Goal: Information Seeking & Learning: Check status

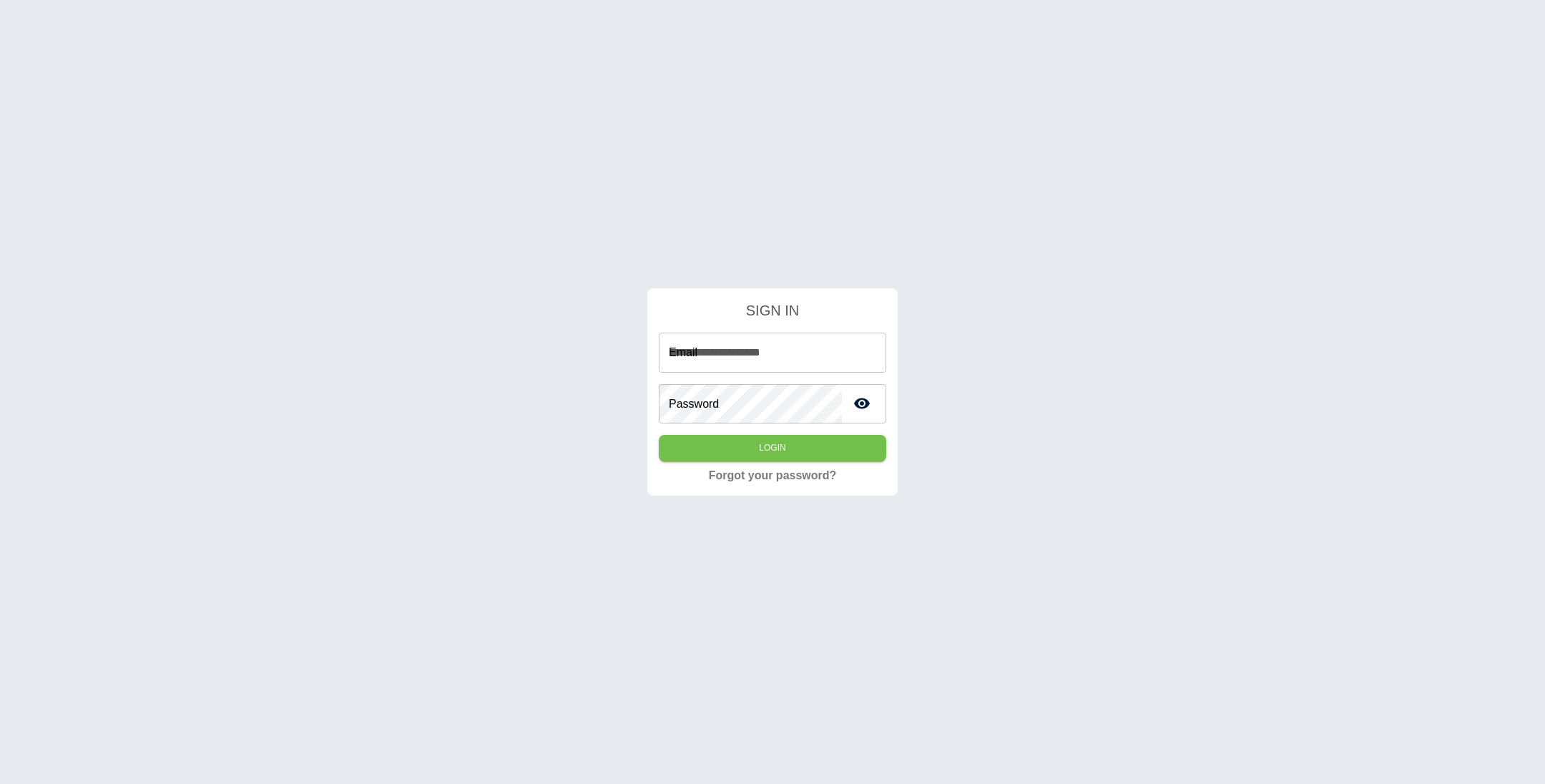
click at [812, 353] on input "**********" at bounding box center [772, 352] width 228 height 40
type input "**********"
click at [658, 435] on button "Login" at bounding box center [772, 448] width 228 height 27
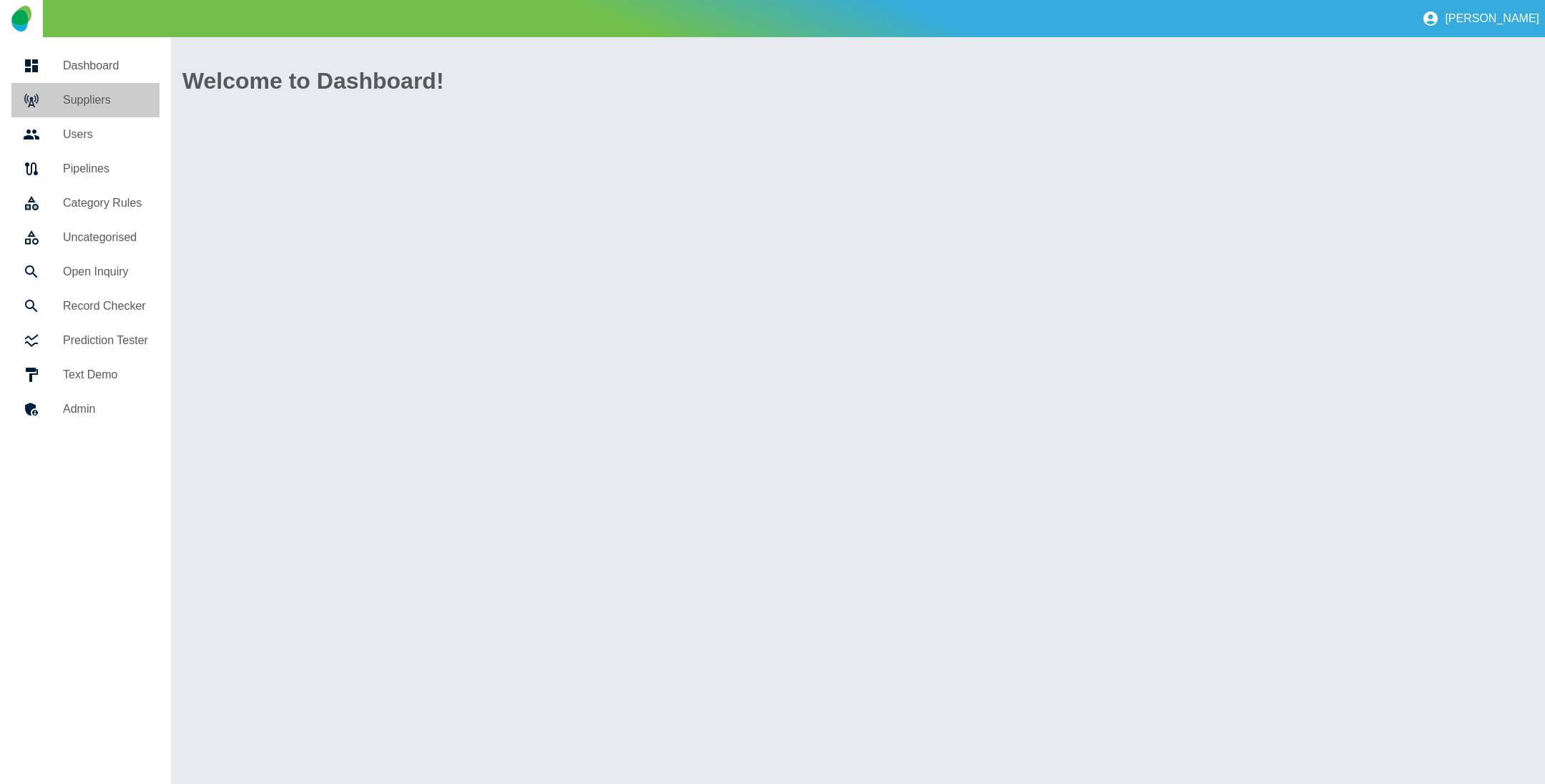
click at [88, 106] on h5 "Suppliers" at bounding box center [106, 100] width 85 height 17
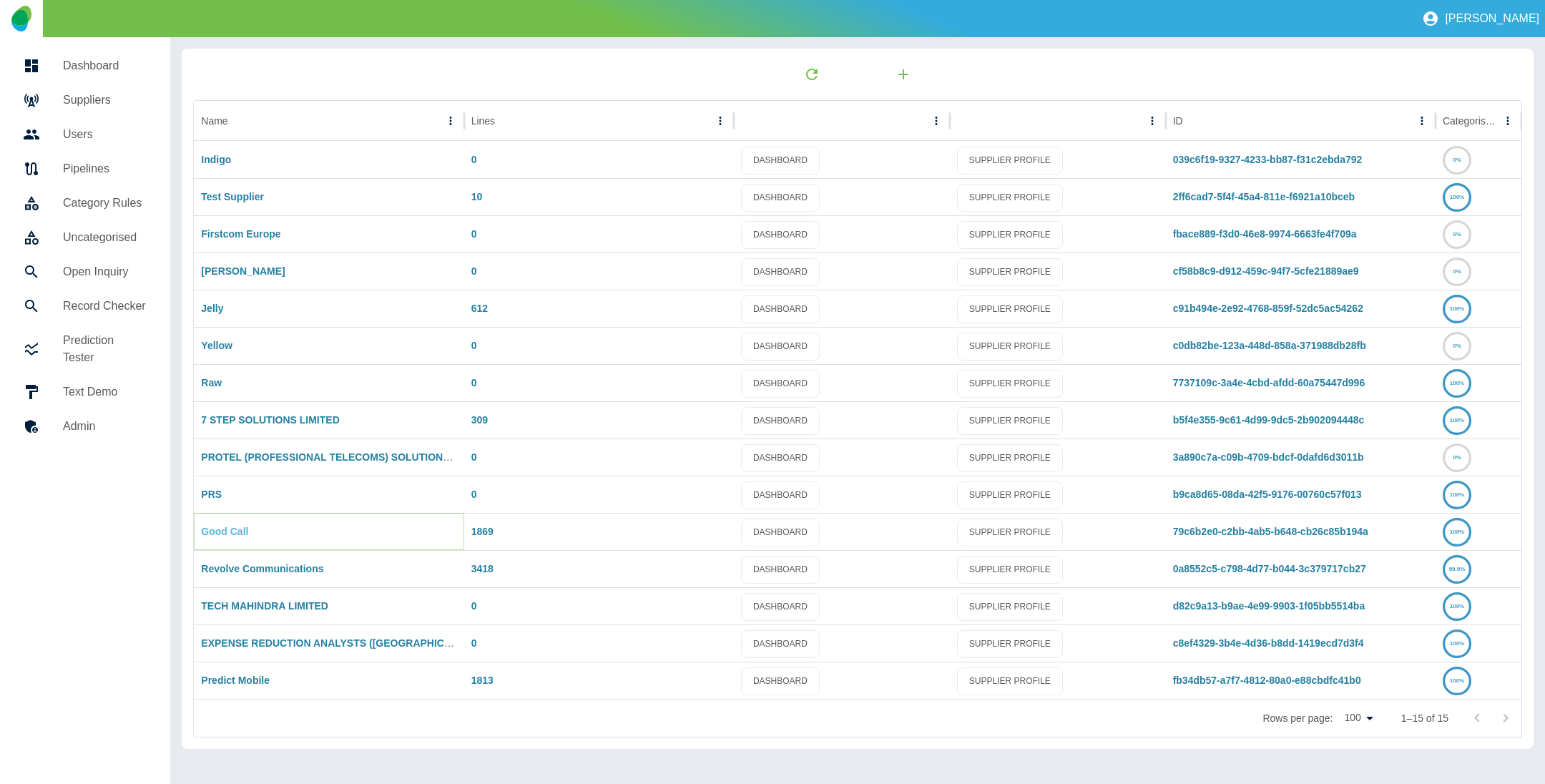
click at [216, 528] on link "Good Call" at bounding box center [224, 532] width 48 height 12
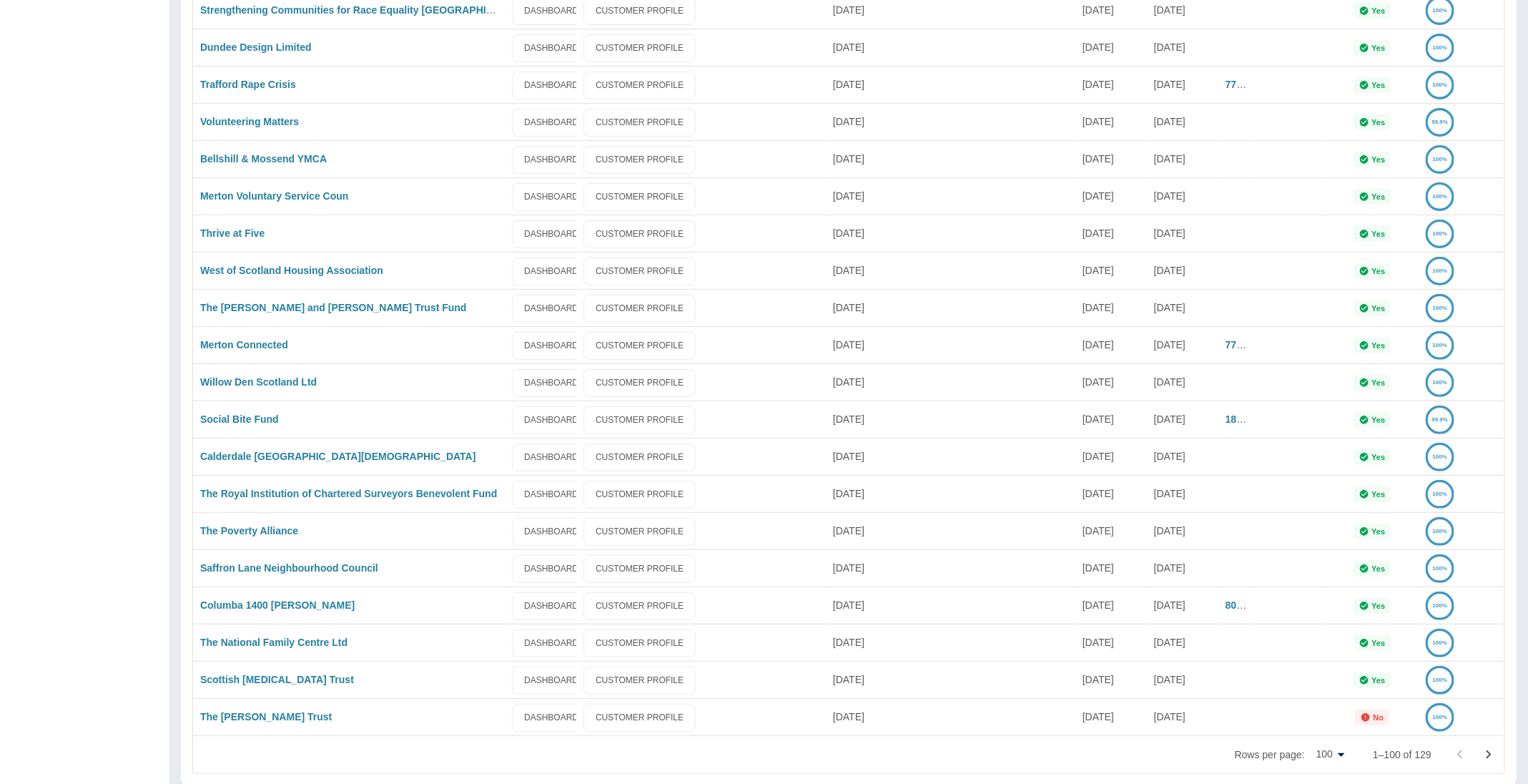
scroll to position [3167, 0]
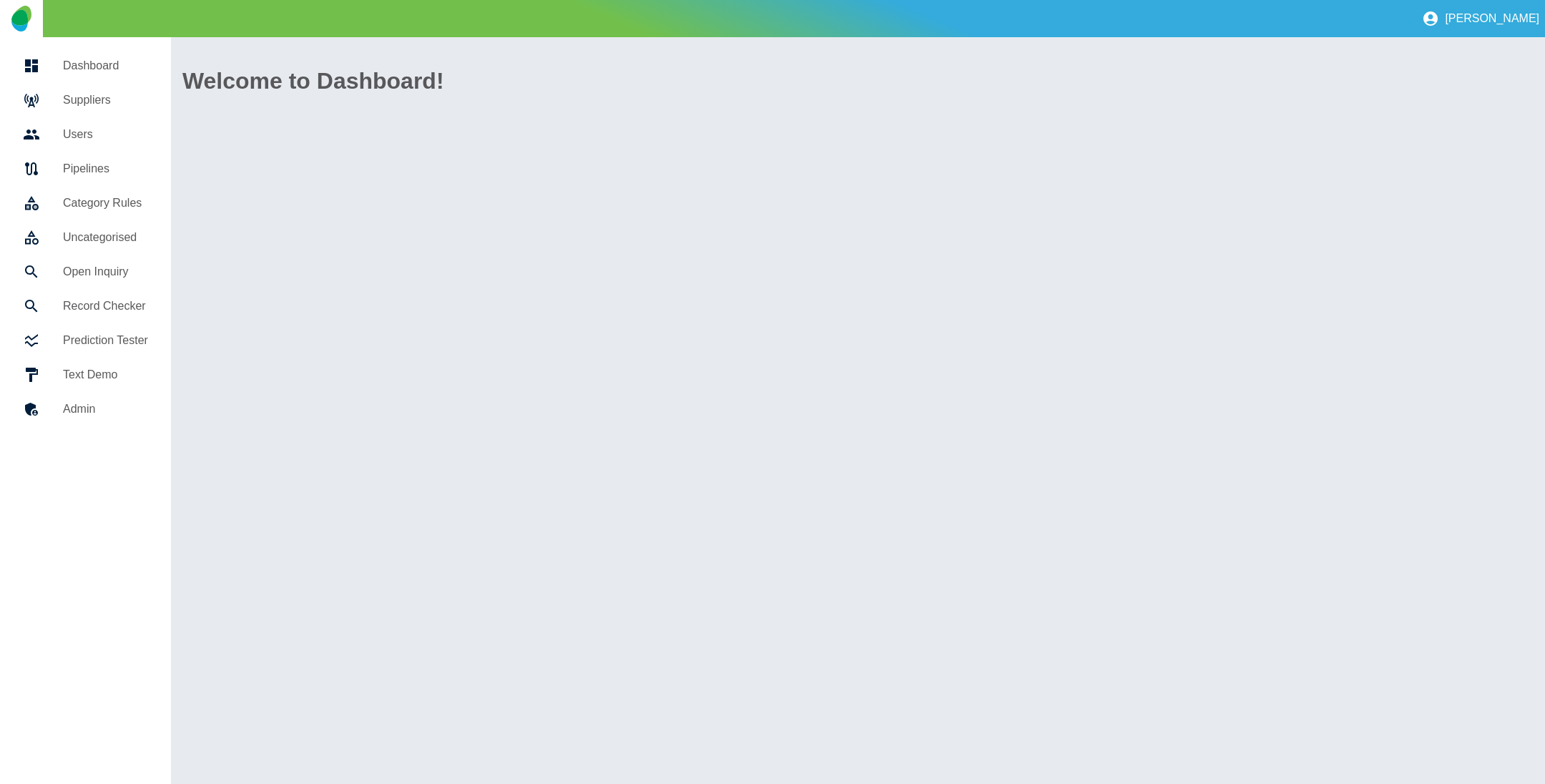
click at [88, 95] on h5 "Suppliers" at bounding box center [106, 100] width 85 height 17
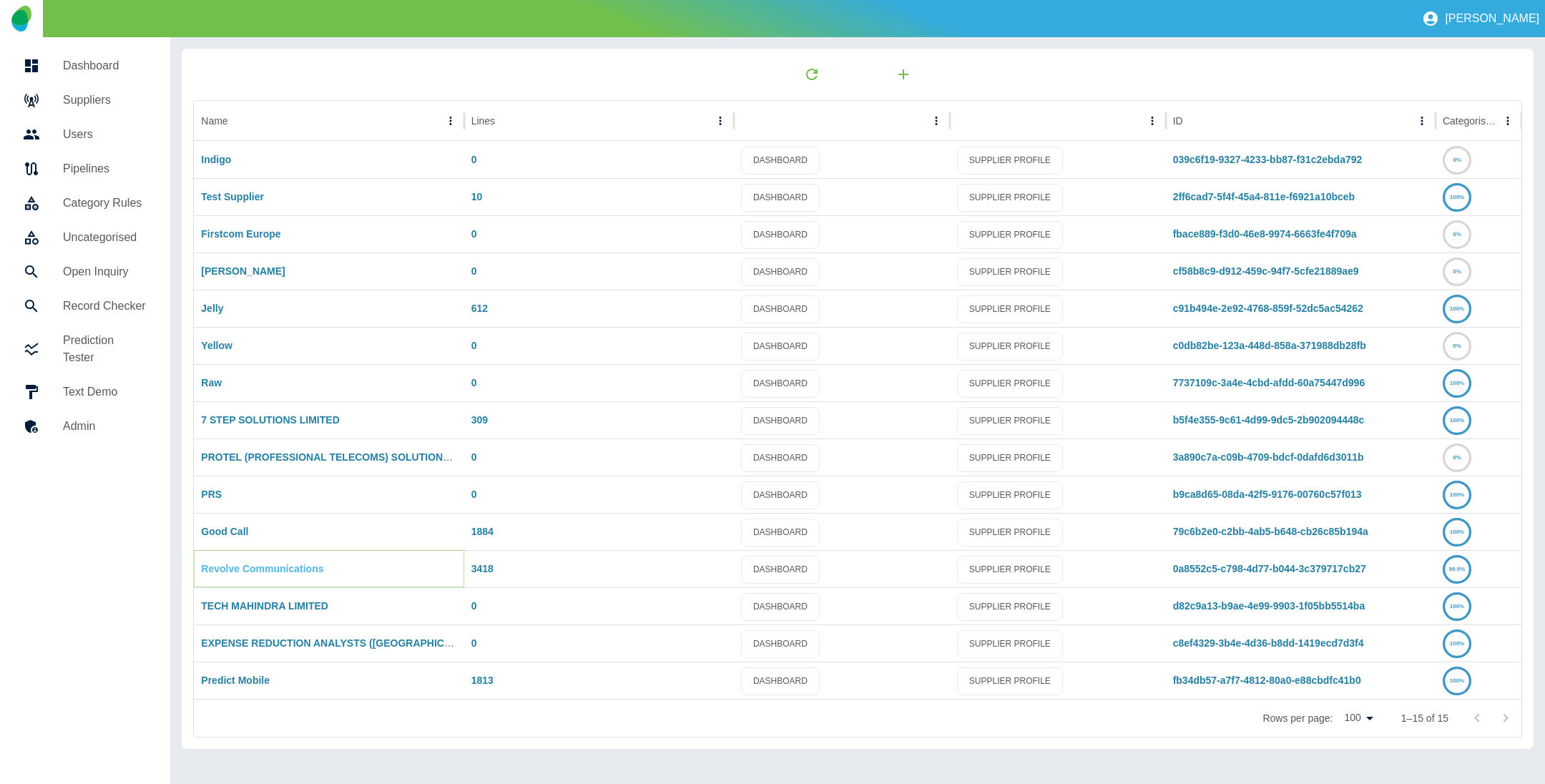
click at [233, 571] on link "Revolve Communications" at bounding box center [262, 568] width 122 height 12
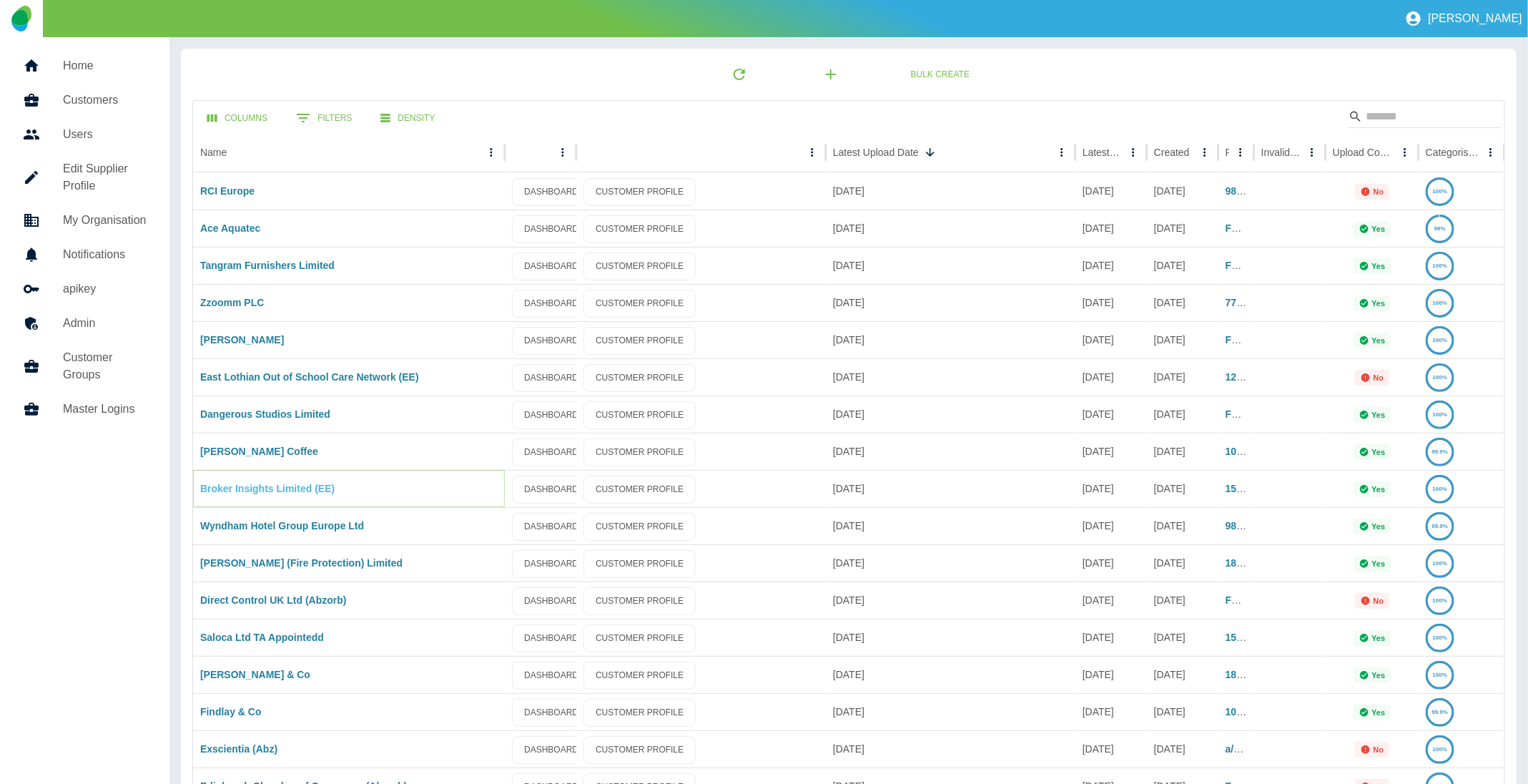
click at [280, 487] on link "Broker Insights Limited (EE)" at bounding box center [267, 488] width 134 height 12
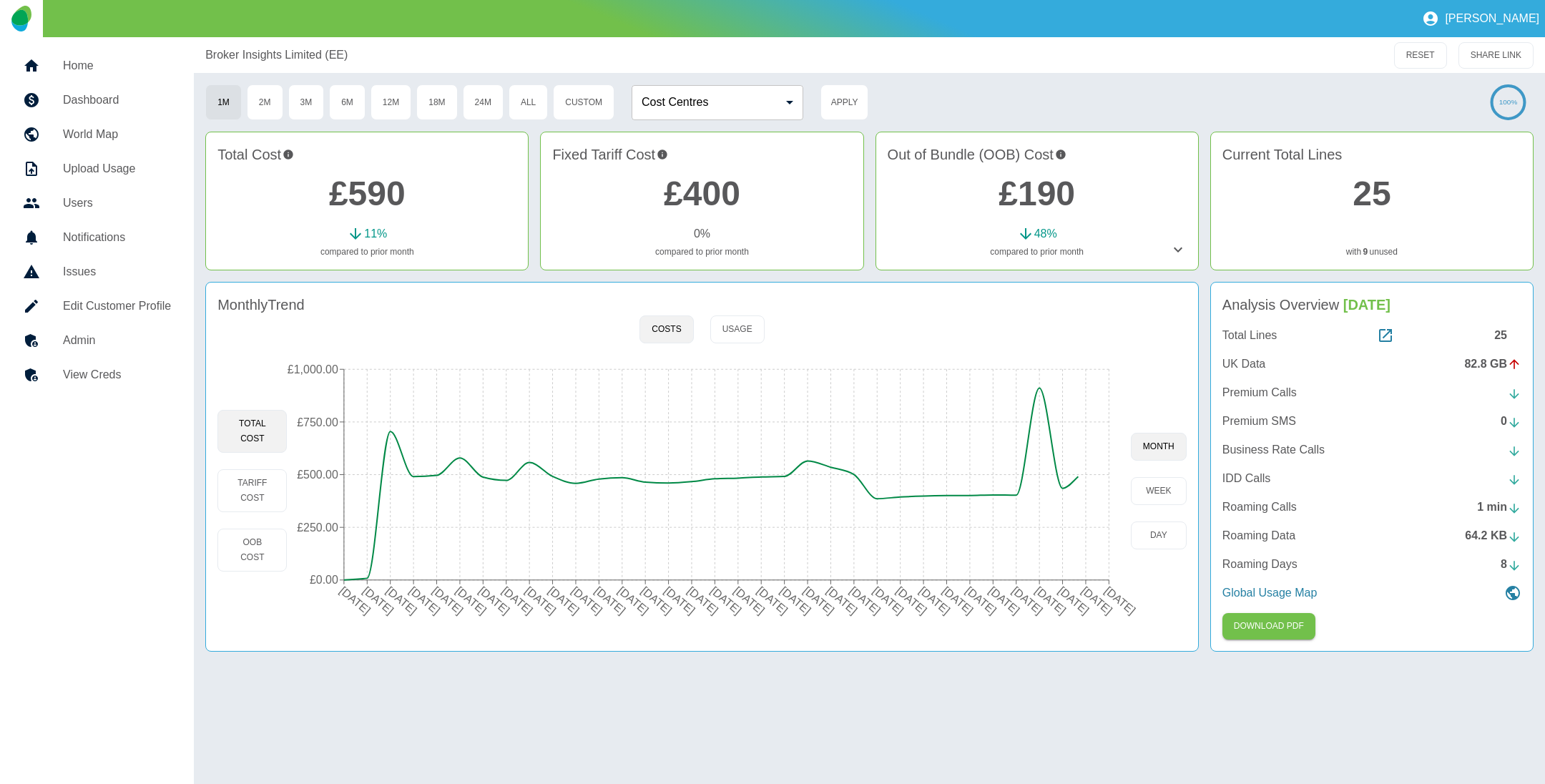
click at [361, 197] on link "£590" at bounding box center [368, 192] width 77 height 37
click at [1022, 189] on link "£190" at bounding box center [1037, 192] width 77 height 37
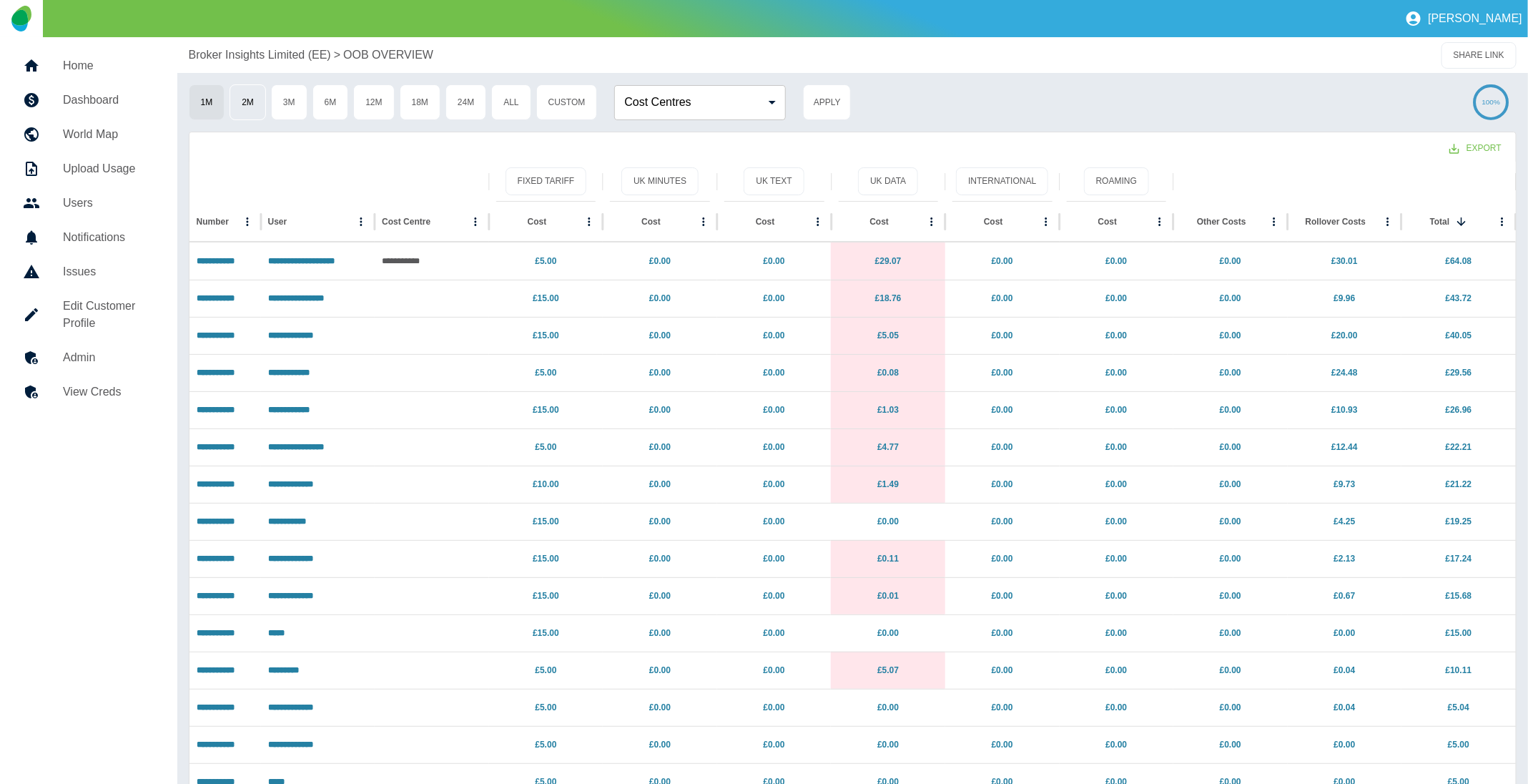
click at [255, 110] on button "2M" at bounding box center [248, 102] width 37 height 36
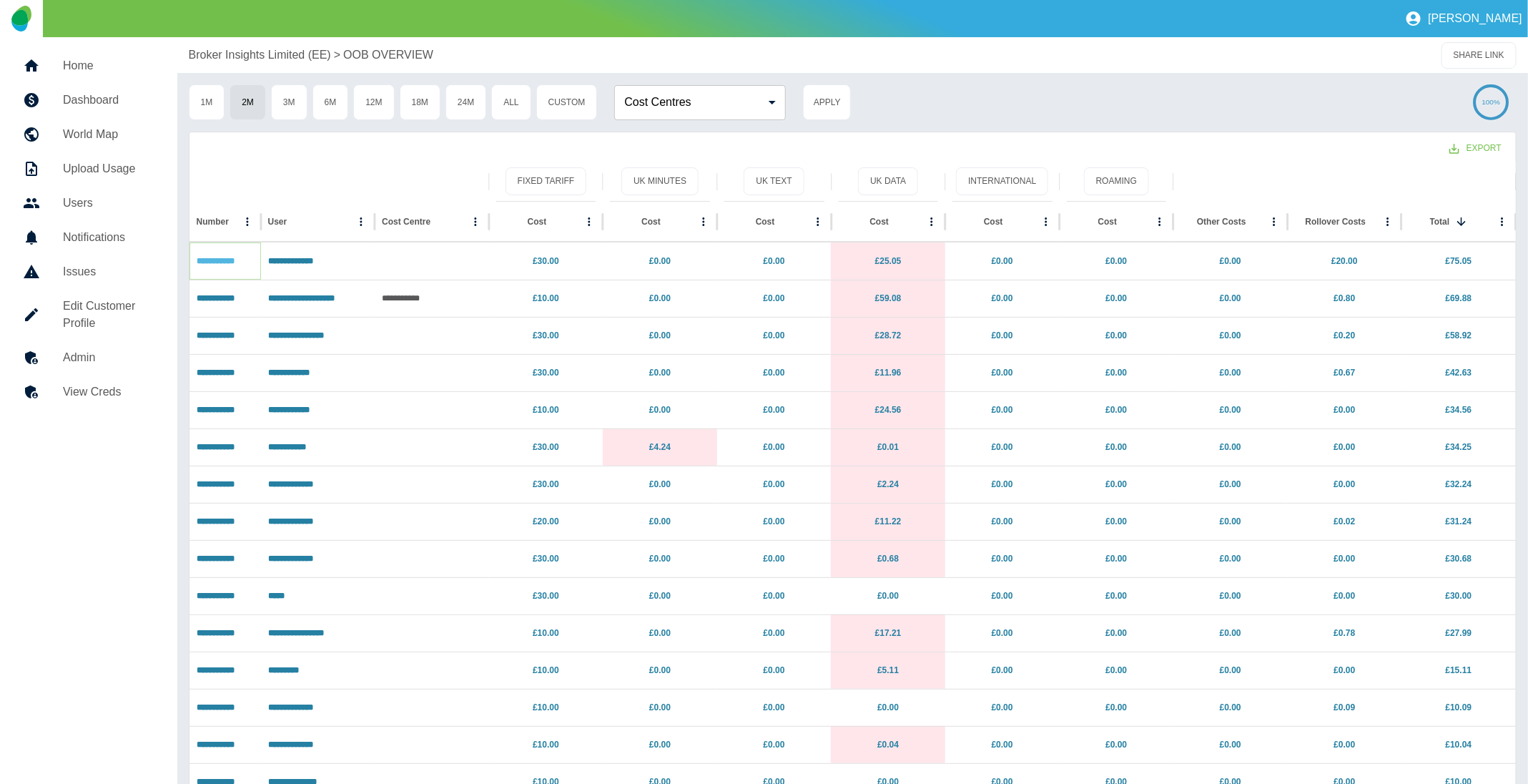
click at [208, 260] on link "**********" at bounding box center [215, 261] width 37 height 8
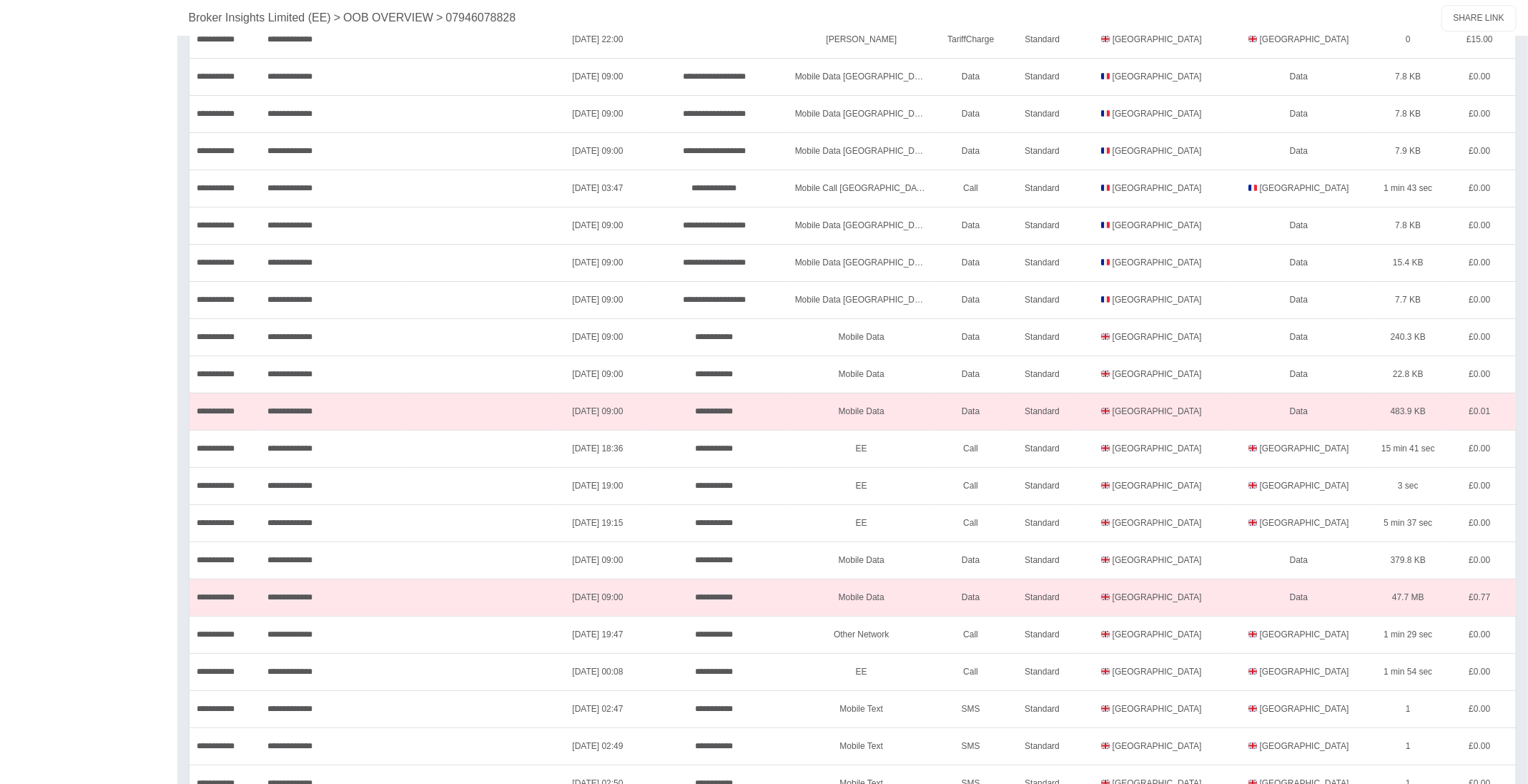
scroll to position [3186, 0]
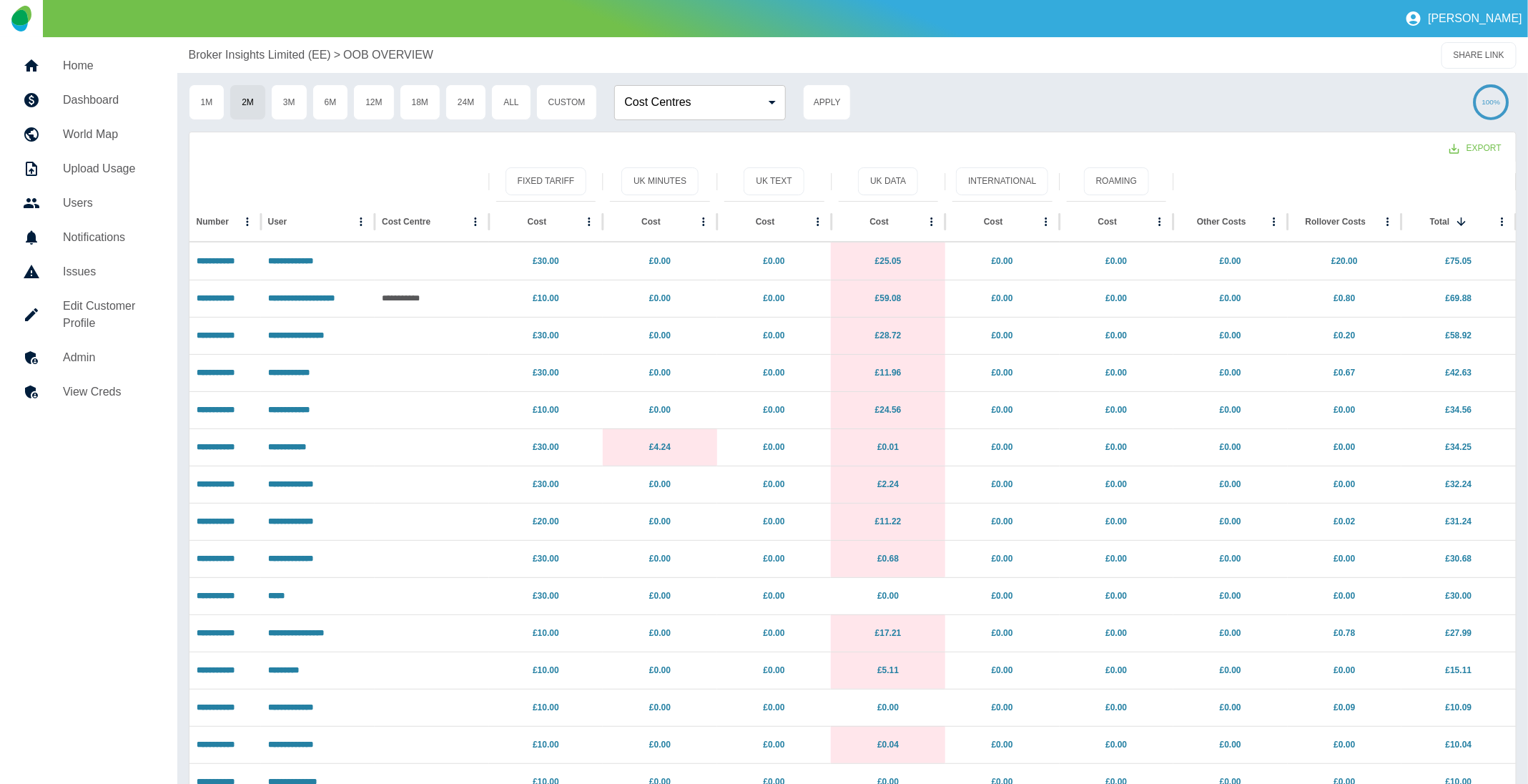
click at [206, 55] on p "Broker Insights Limited (EE)" at bounding box center [260, 55] width 142 height 17
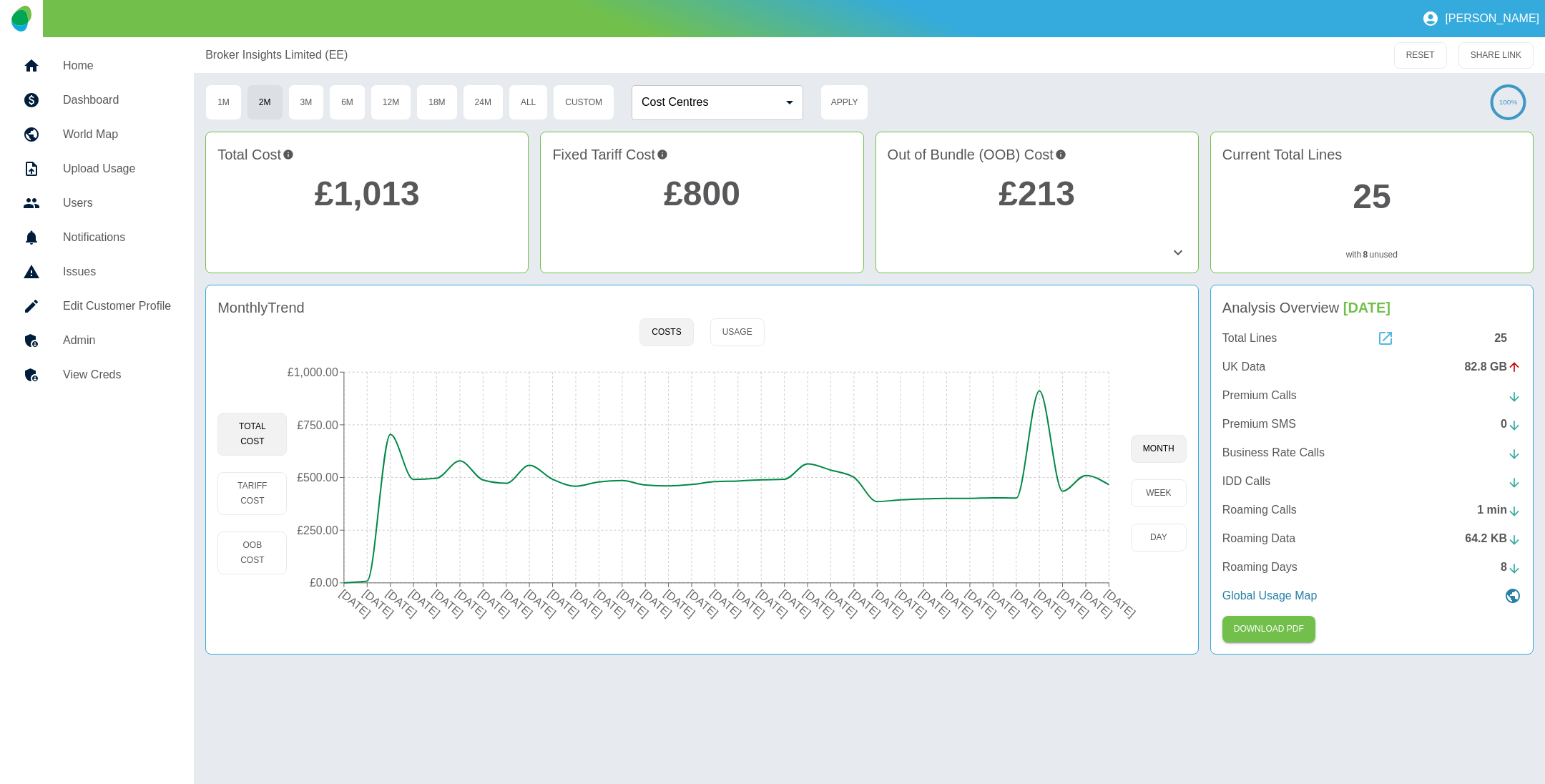
click at [1387, 335] on icon at bounding box center [1385, 338] width 18 height 17
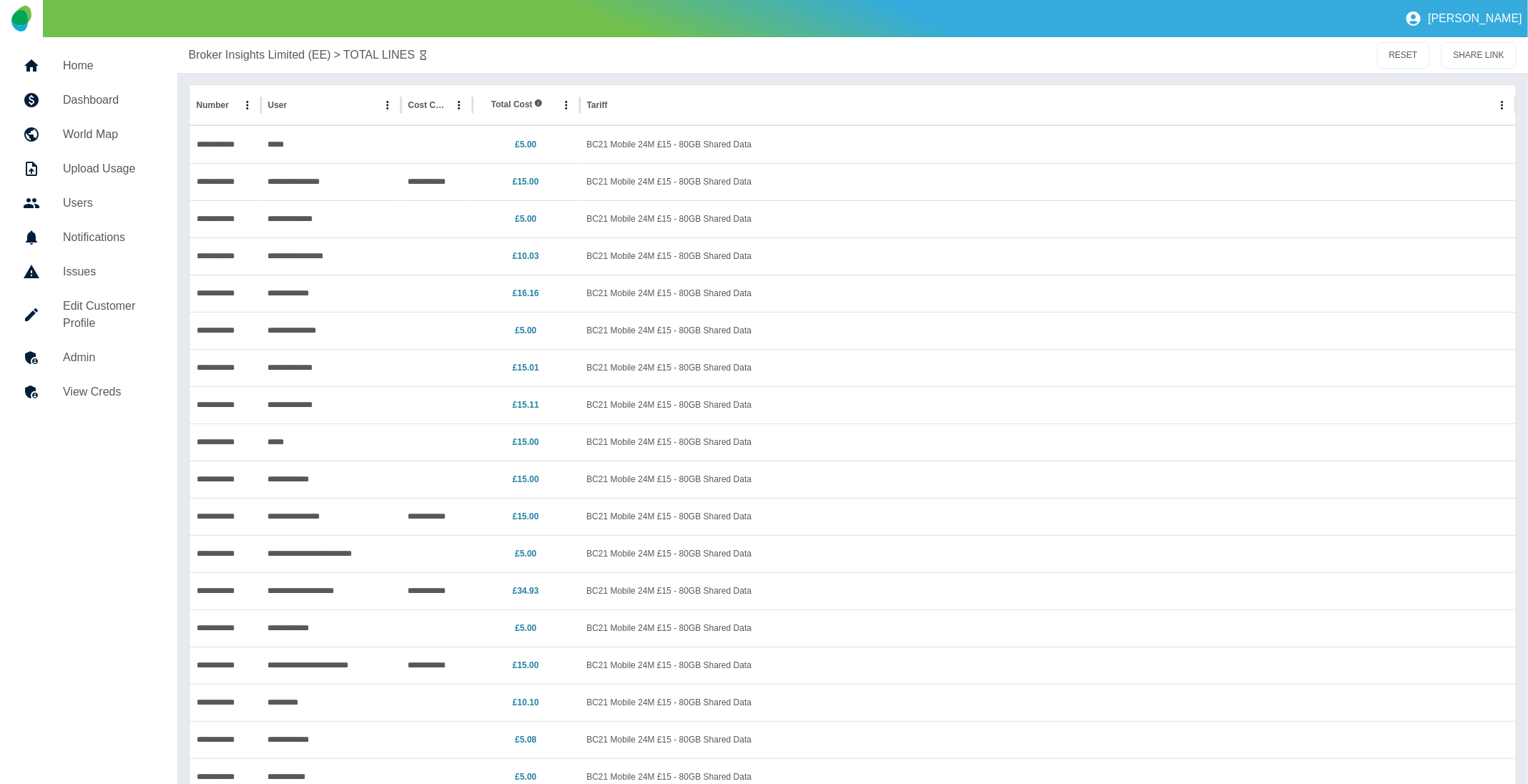
click at [248, 53] on p "Broker Insights Limited (EE)" at bounding box center [260, 55] width 142 height 17
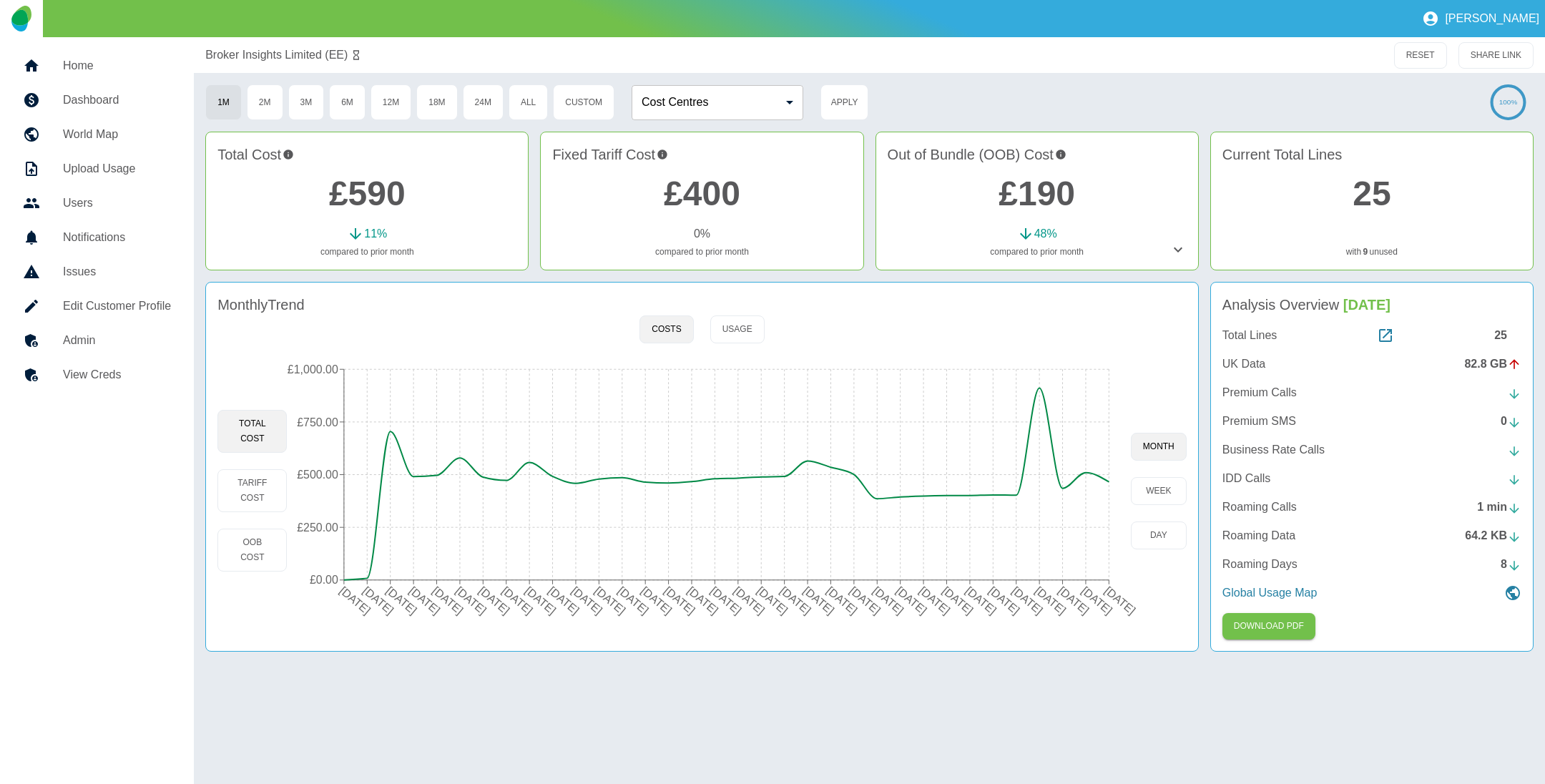
click at [1018, 199] on link "£190" at bounding box center [1037, 192] width 77 height 37
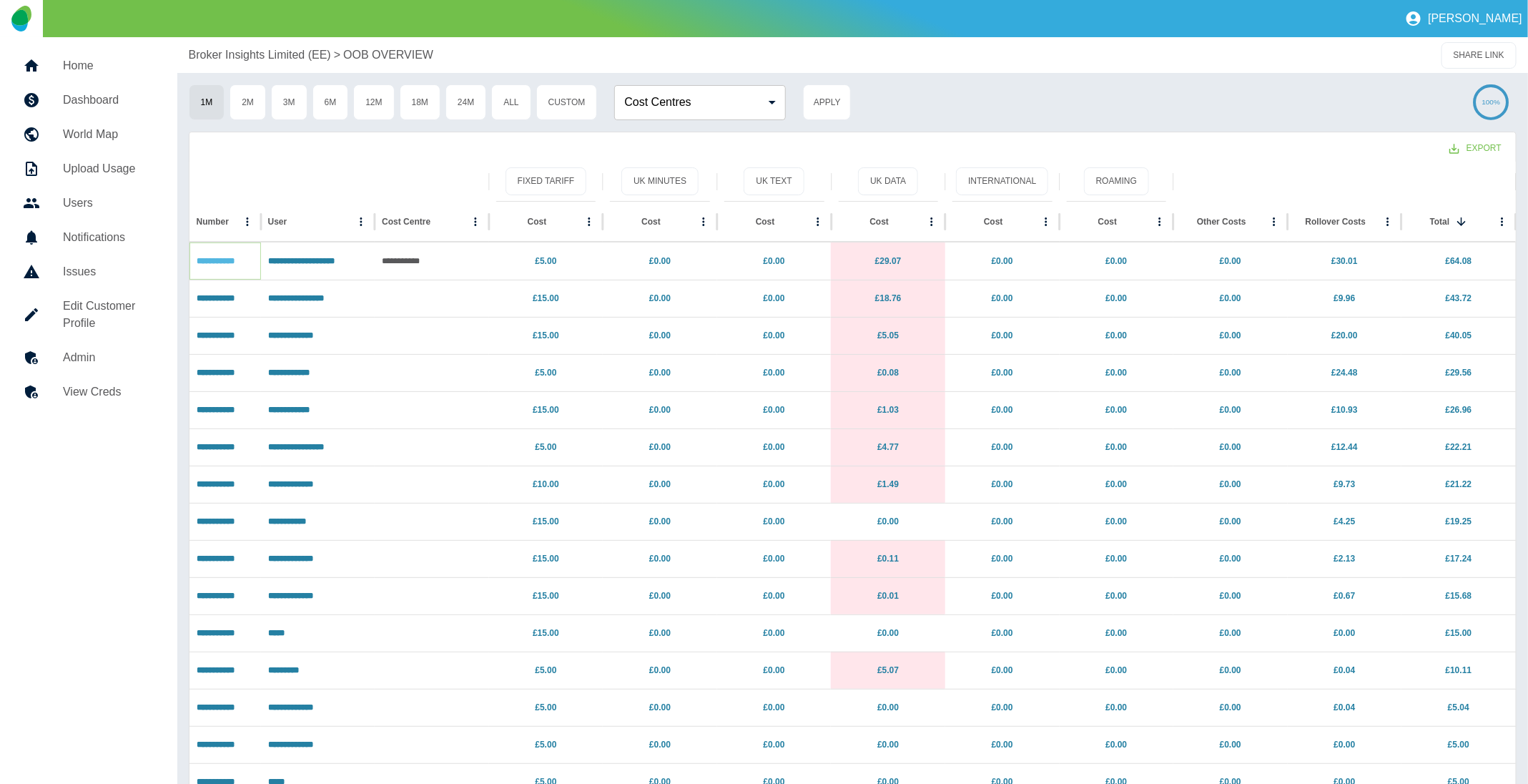
click at [222, 260] on link "**********" at bounding box center [215, 261] width 37 height 8
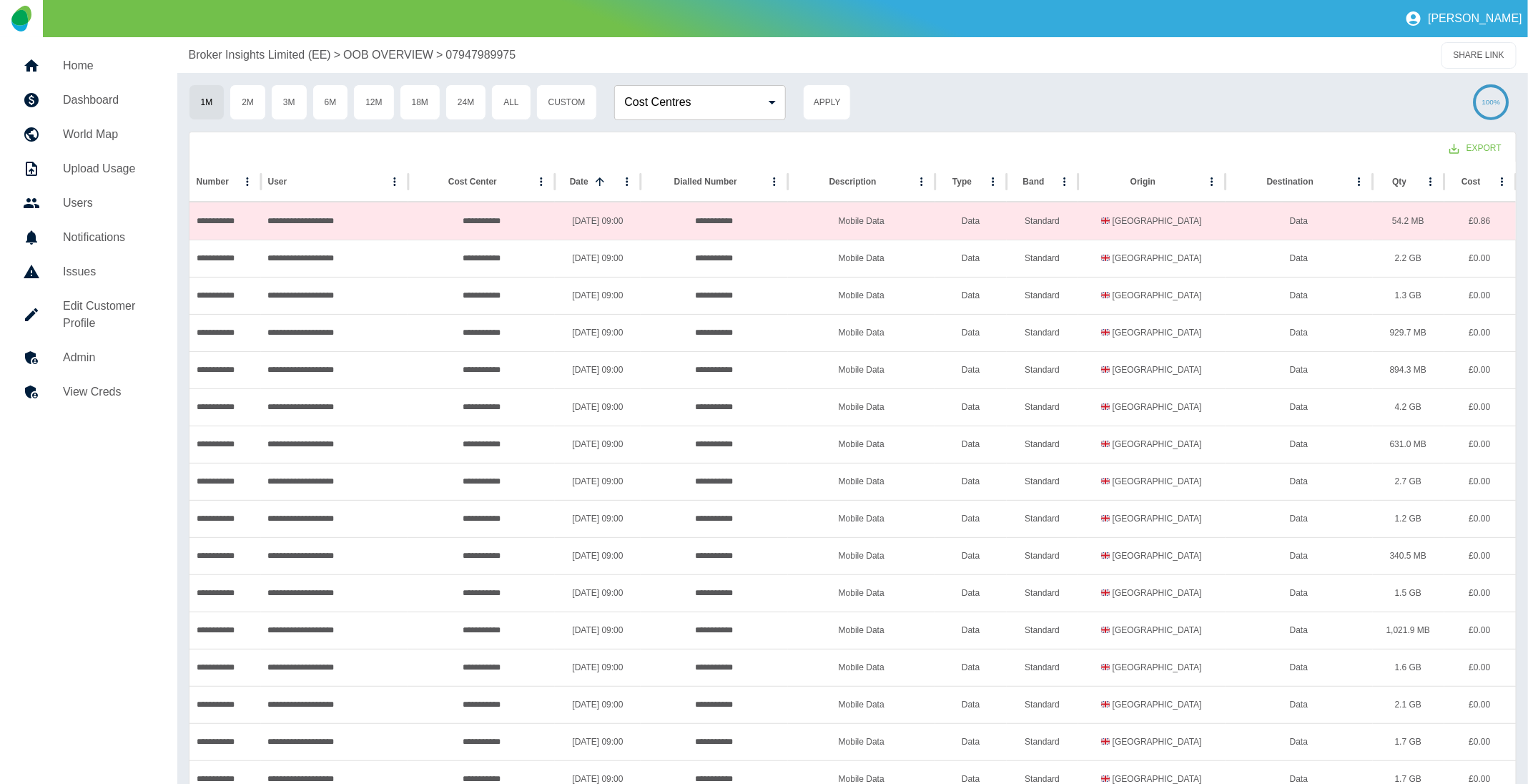
click at [277, 53] on p "Broker Insights Limited (EE)" at bounding box center [260, 55] width 142 height 17
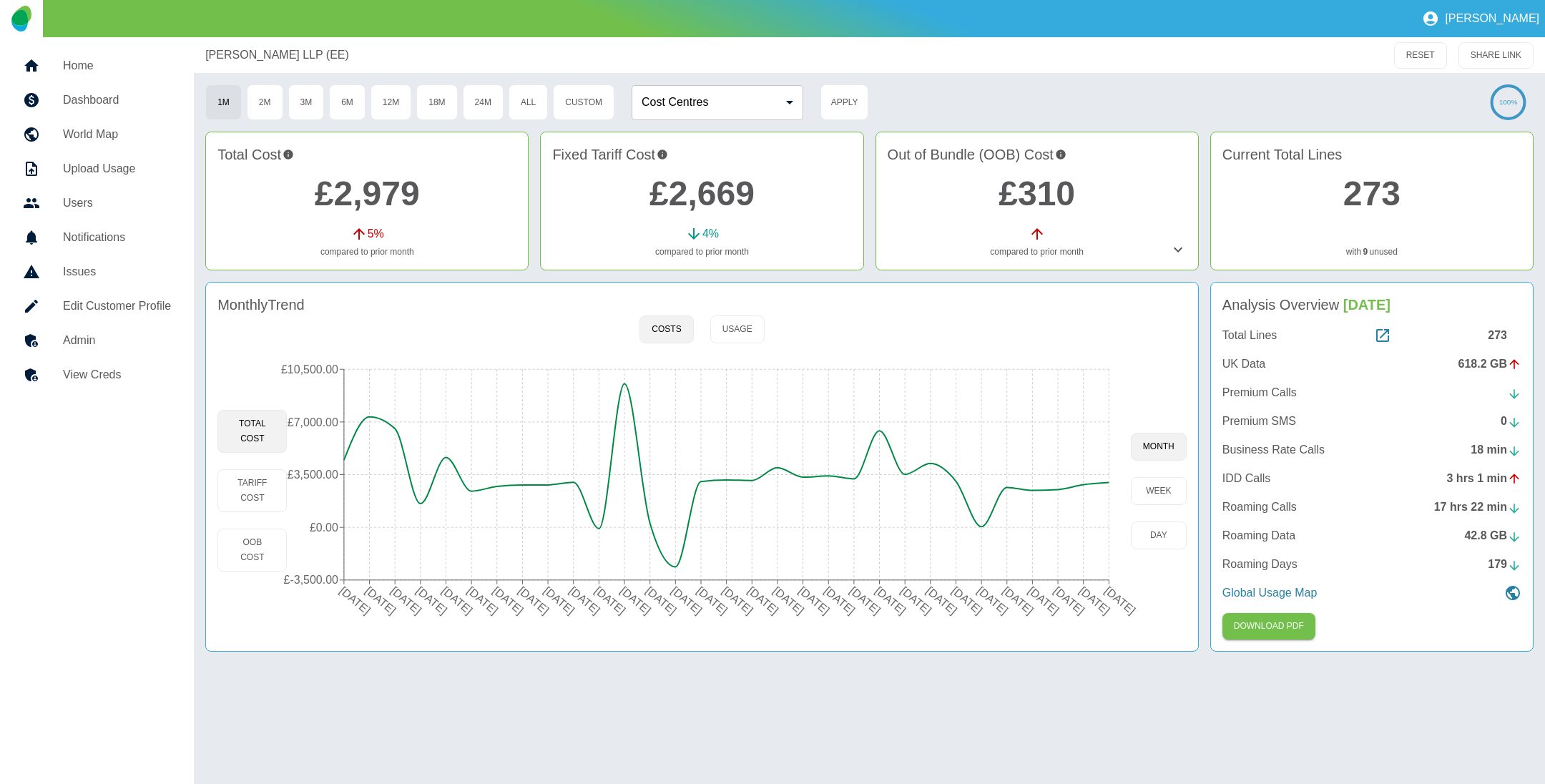
click at [92, 324] on link "Admin" at bounding box center [97, 340] width 171 height 34
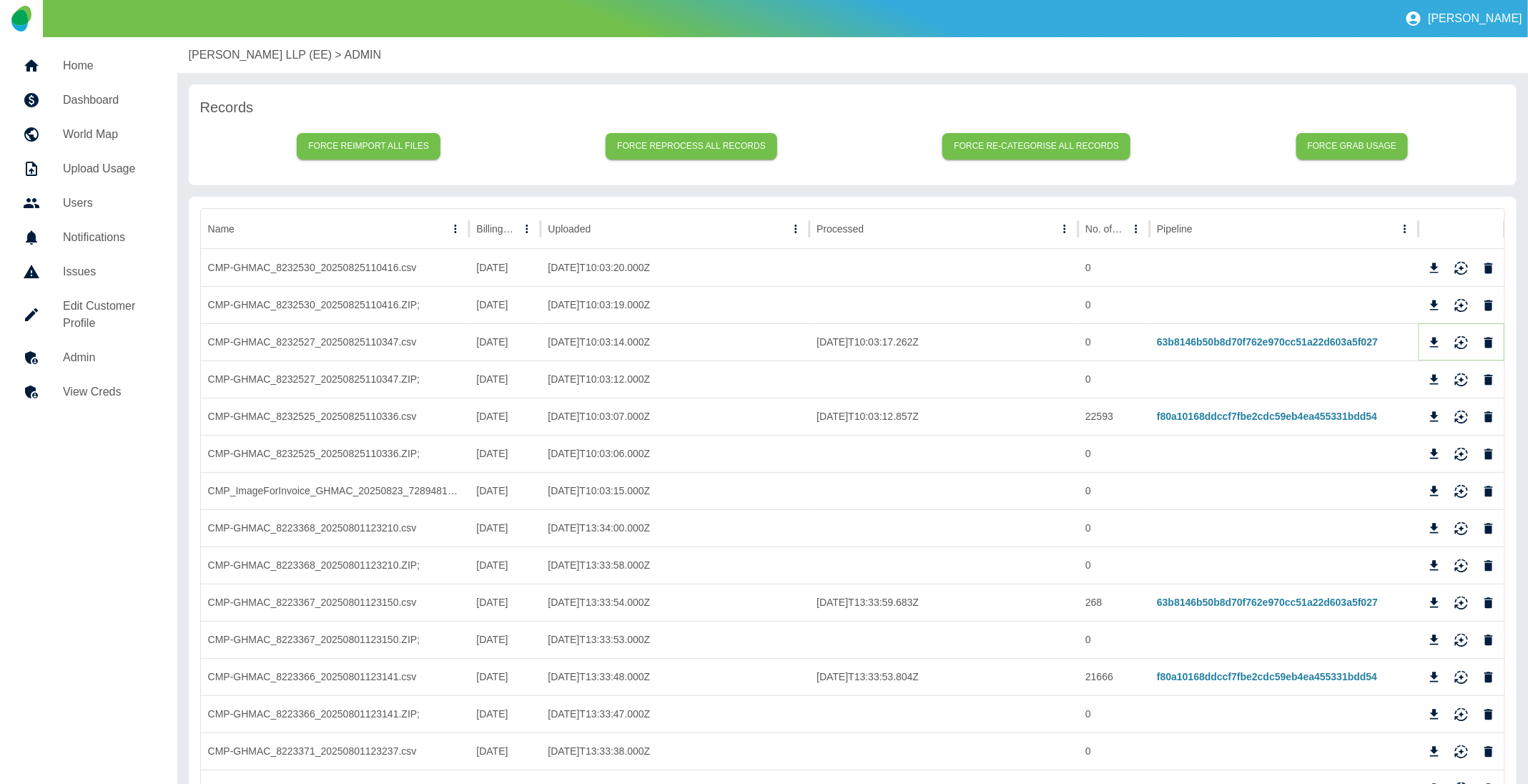
click at [1431, 342] on icon "Download" at bounding box center [1434, 342] width 14 height 14
